Goal: Navigation & Orientation: Go to known website

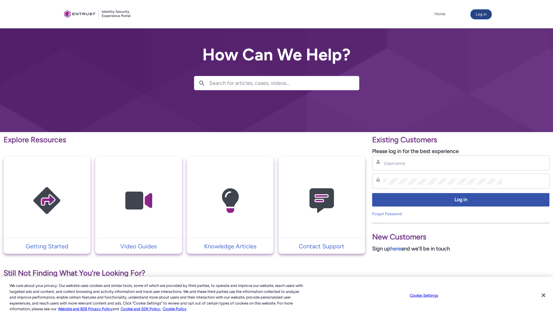
click at [478, 15] on button "Log in" at bounding box center [481, 15] width 21 height 10
click at [479, 14] on button "Log in" at bounding box center [481, 15] width 21 height 10
